Goal: Task Accomplishment & Management: Complete application form

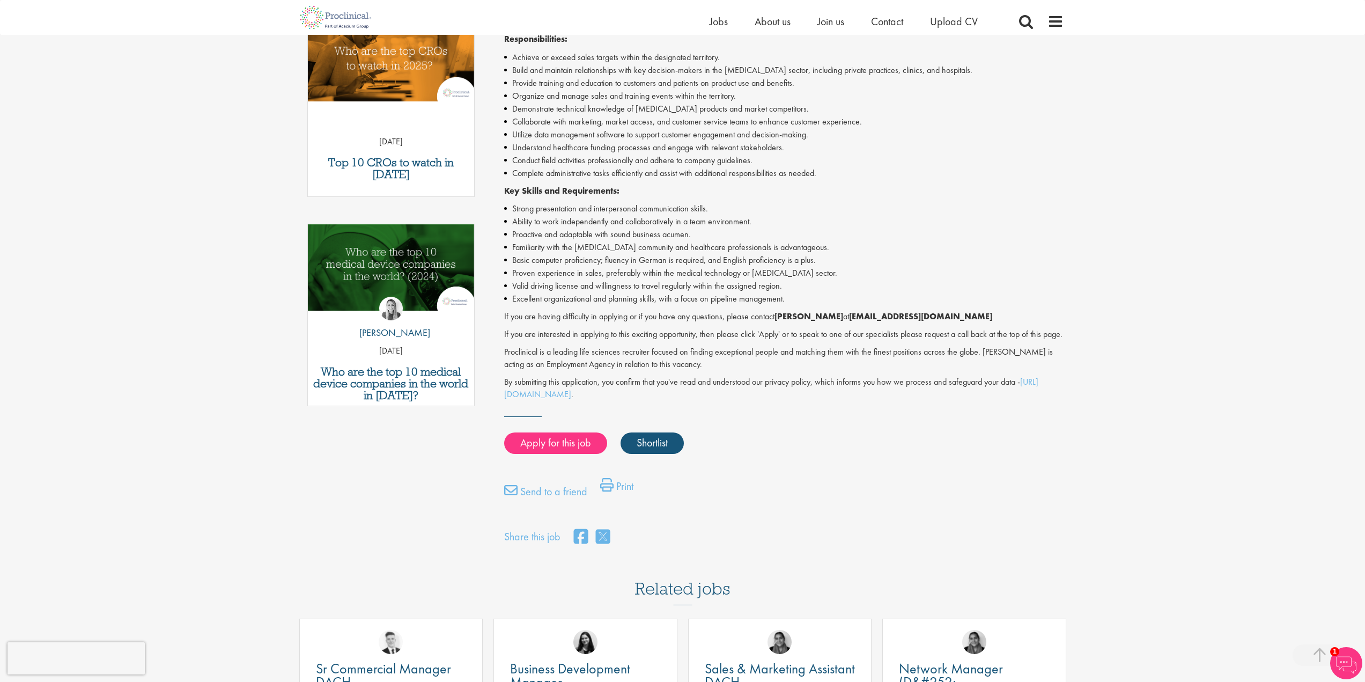
scroll to position [376, 0]
click at [549, 433] on link "Apply for this job" at bounding box center [555, 442] width 103 height 21
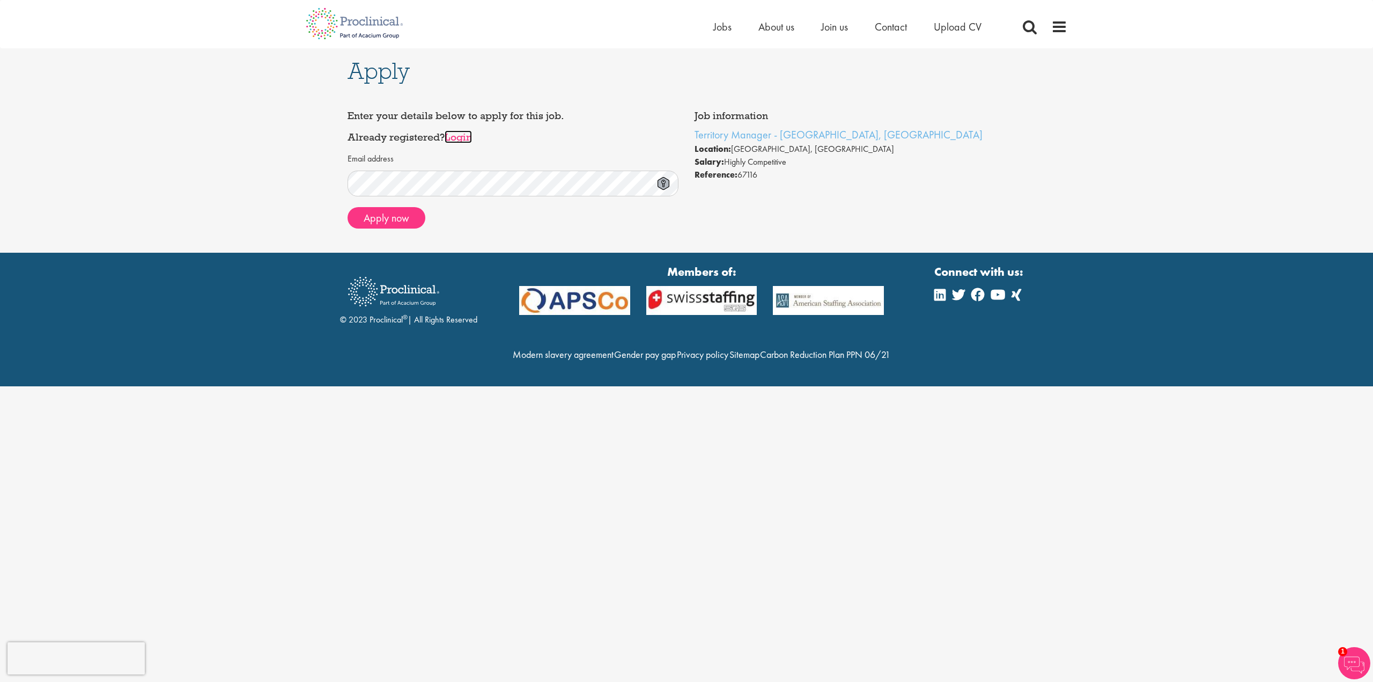
click at [459, 138] on link "Login" at bounding box center [458, 136] width 27 height 13
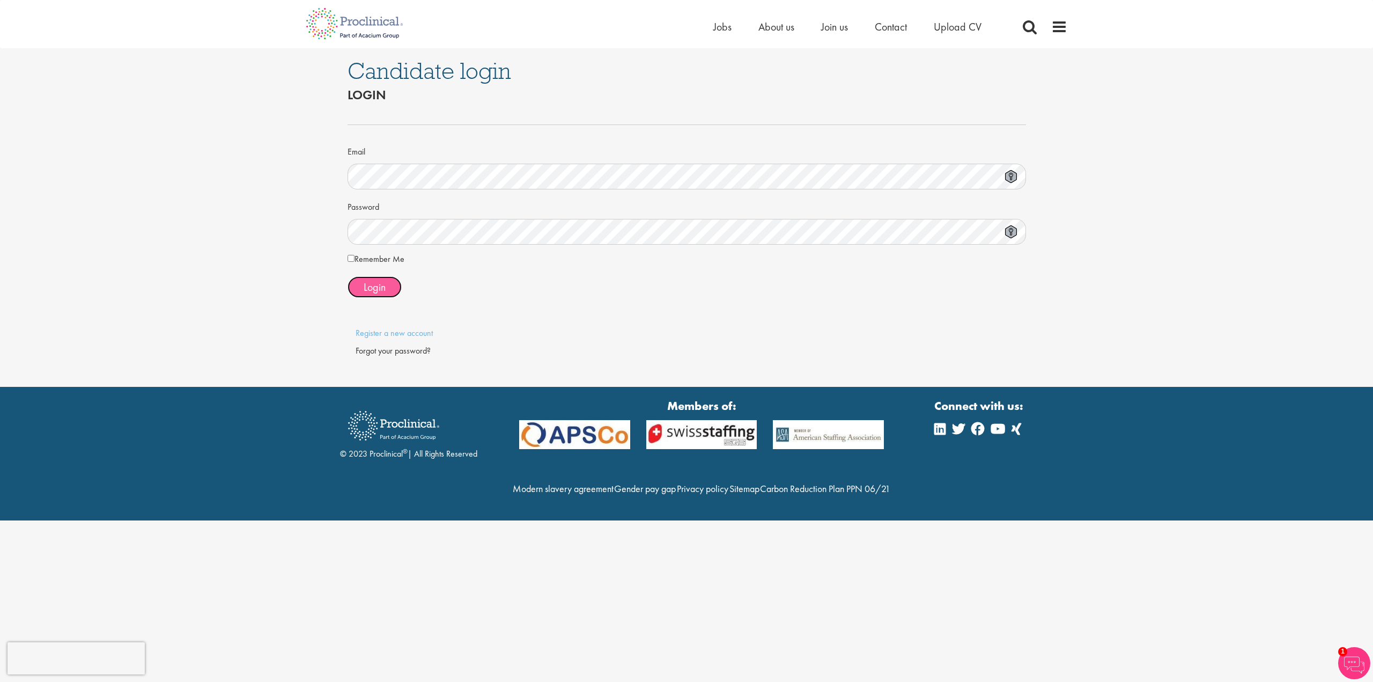
click at [374, 284] on span "Login" at bounding box center [375, 287] width 22 height 14
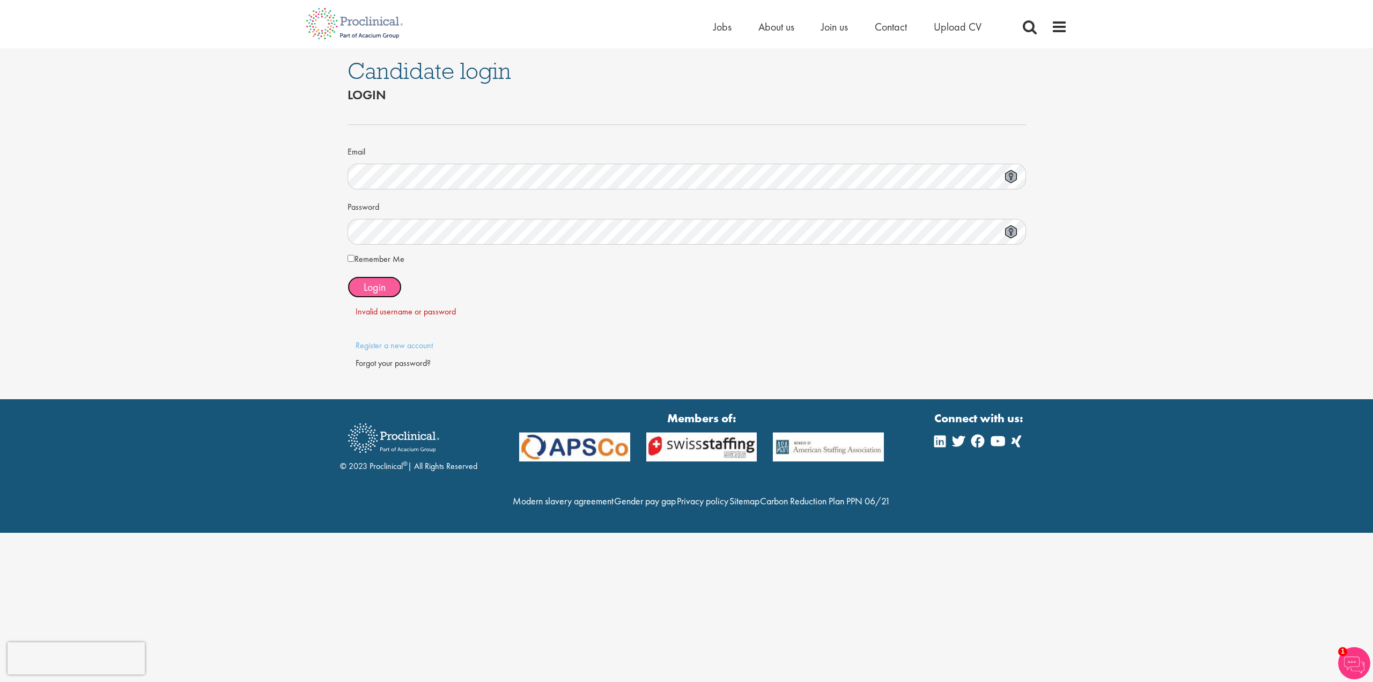
click at [380, 281] on span "Login" at bounding box center [375, 287] width 22 height 14
click at [397, 346] on link "Register a new account" at bounding box center [394, 345] width 77 height 11
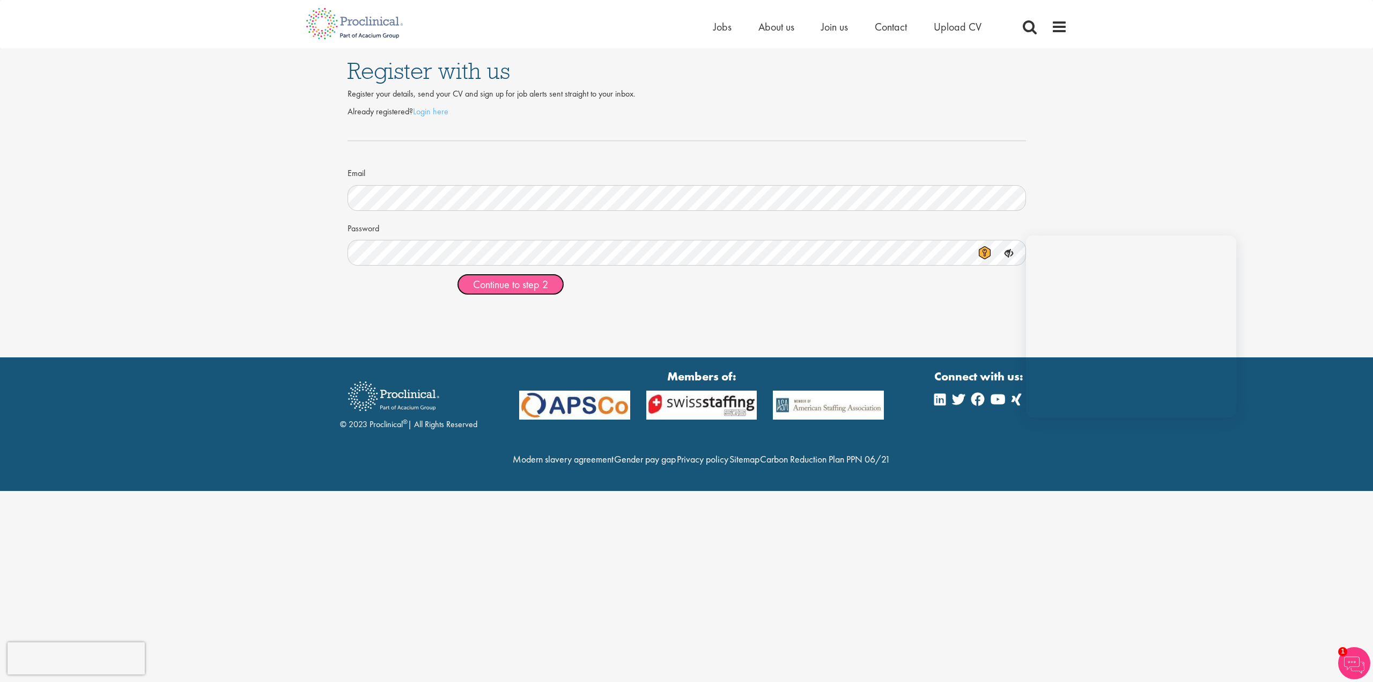
click at [520, 280] on span "Continue to step 2" at bounding box center [510, 284] width 75 height 14
